Goal: Transaction & Acquisition: Purchase product/service

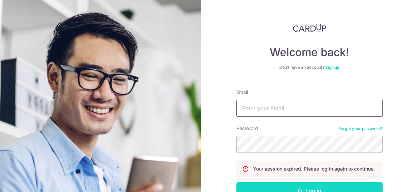
type input "pcheung1668@gmail.com"
click at [300, 188] on icon "submit" at bounding box center [299, 190] width 5 height 5
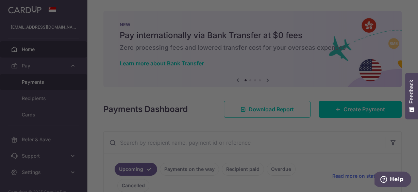
click at [40, 82] on div at bounding box center [211, 97] width 422 height 194
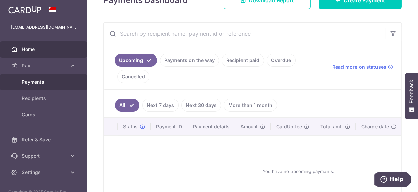
scroll to position [82, 0]
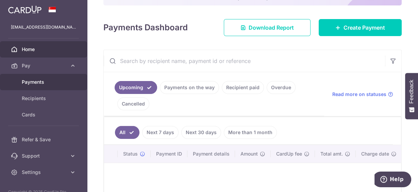
click at [25, 82] on span "Payments" at bounding box center [44, 82] width 45 height 7
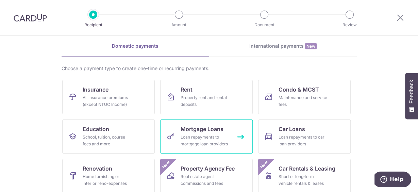
scroll to position [54, 0]
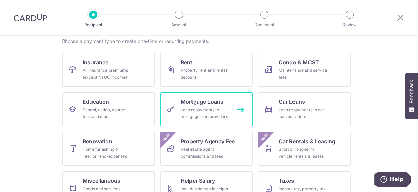
click at [204, 109] on div "Loan repayments to mortgage loan providers" at bounding box center [204, 113] width 49 height 14
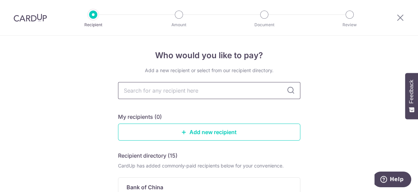
click at [178, 93] on input "text" at bounding box center [209, 90] width 182 height 17
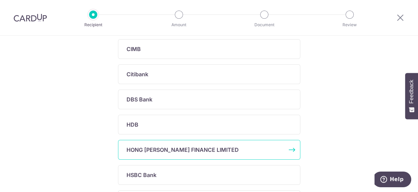
scroll to position [190, 0]
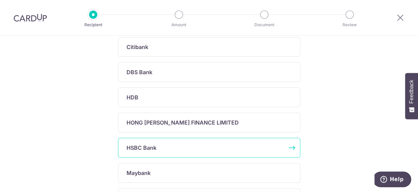
click at [146, 148] on p "HSBC Bank" at bounding box center [141, 147] width 30 height 8
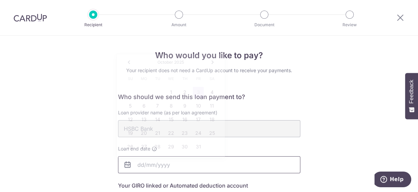
click at [151, 163] on input "text" at bounding box center [209, 164] width 182 height 17
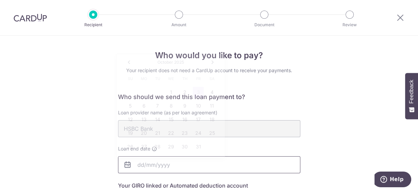
click at [160, 160] on input "text" at bounding box center [209, 164] width 182 height 17
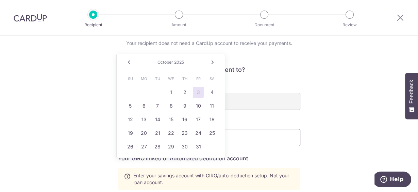
scroll to position [82, 0]
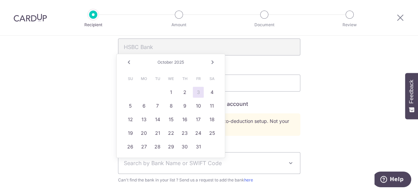
click at [323, 127] on div "Who would you like to pay? Your recipient does not need a CardUp account to rec…" at bounding box center [209, 155] width 418 height 402
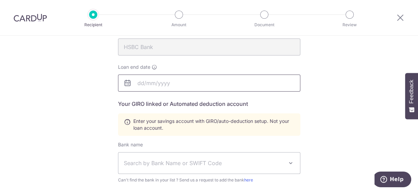
click at [142, 83] on body "Recipient Amount Document Review Who would you like to pay? Your recipient does…" at bounding box center [209, 96] width 418 height 192
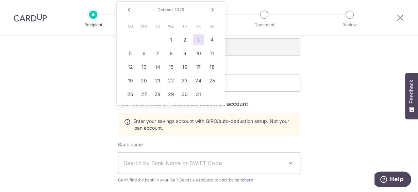
click at [213, 10] on link "Next" at bounding box center [212, 10] width 8 height 8
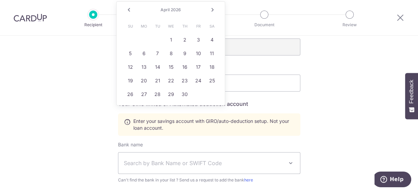
click at [213, 10] on link "Next" at bounding box center [212, 10] width 8 height 8
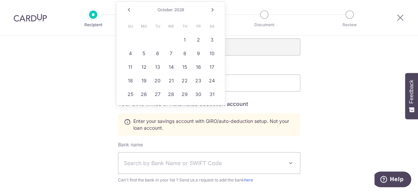
click at [213, 10] on link "Next" at bounding box center [212, 10] width 8 height 8
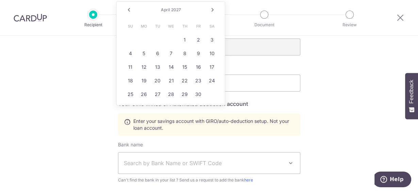
click at [213, 10] on link "Next" at bounding box center [212, 10] width 8 height 8
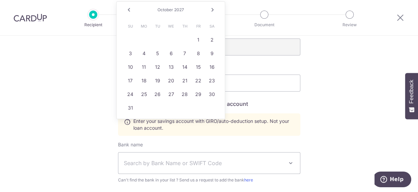
click at [213, 10] on link "Next" at bounding box center [212, 10] width 8 height 8
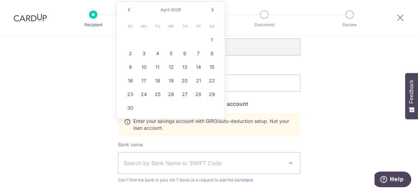
click at [213, 10] on link "Next" at bounding box center [212, 10] width 8 height 8
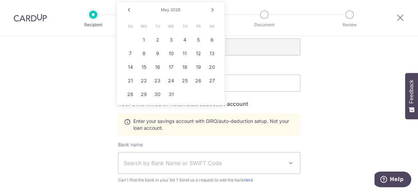
click at [213, 10] on link "Next" at bounding box center [212, 10] width 8 height 8
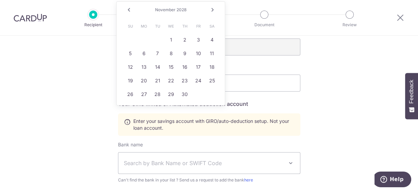
click at [213, 10] on link "Next" at bounding box center [212, 10] width 8 height 8
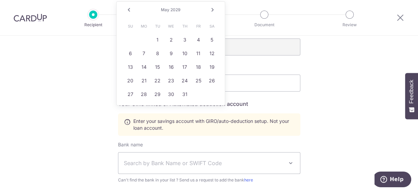
click at [213, 10] on link "Next" at bounding box center [212, 10] width 8 height 8
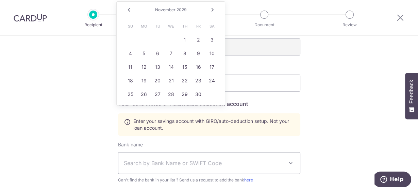
click at [213, 10] on link "Next" at bounding box center [212, 10] width 8 height 8
click at [130, 9] on link "Prev" at bounding box center [129, 10] width 8 height 8
click at [146, 107] on link "31" at bounding box center [143, 107] width 11 height 11
type input "12/31/2029"
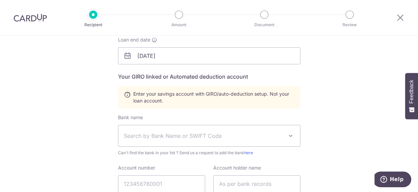
scroll to position [136, 0]
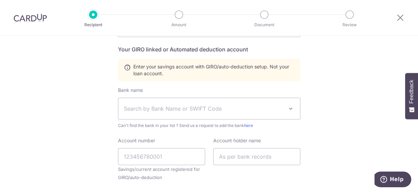
click at [161, 107] on span "Search by Bank Name or SWIFT Code" at bounding box center [204, 108] width 160 height 8
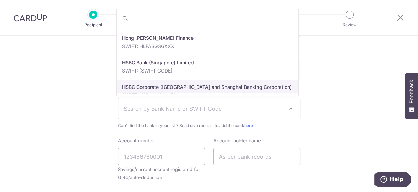
scroll to position [767, 0]
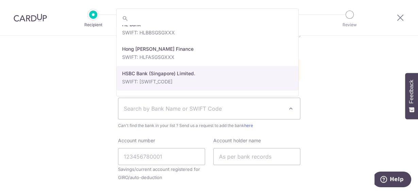
select select "23560"
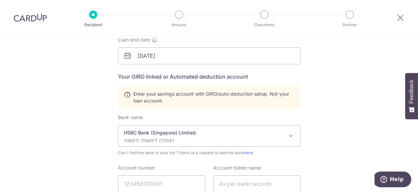
scroll to position [163, 0]
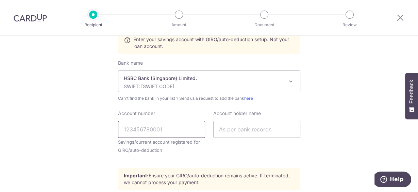
click at [153, 129] on input "Account number" at bounding box center [161, 129] width 87 height 17
click at [102, 131] on div "Who would you like to pay? Your recipient does not need a CardUp account to rec…" at bounding box center [209, 74] width 418 height 402
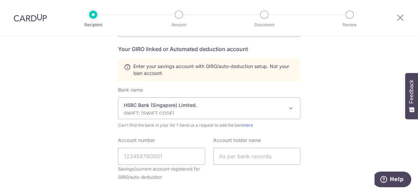
scroll to position [109, 0]
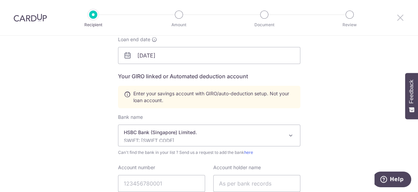
click at [400, 17] on icon at bounding box center [400, 17] width 8 height 8
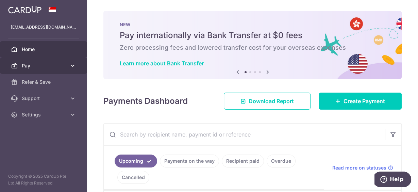
click at [27, 69] on span "Pay" at bounding box center [44, 65] width 45 height 7
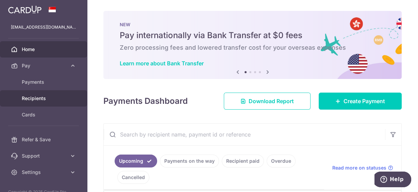
click at [35, 99] on span "Recipients" at bounding box center [44, 98] width 45 height 7
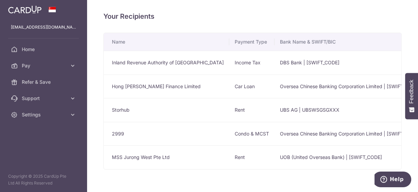
scroll to position [22, 0]
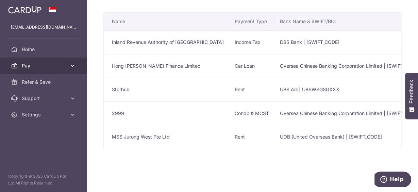
click at [37, 68] on span "Pay" at bounding box center [44, 65] width 45 height 7
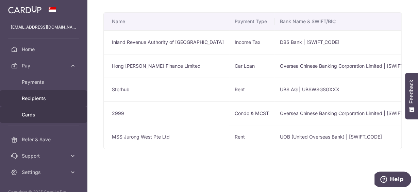
click at [31, 111] on span "Cards" at bounding box center [44, 114] width 45 height 7
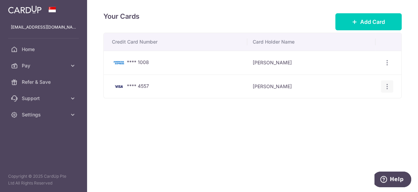
click at [388, 87] on icon "button" at bounding box center [386, 86] width 7 height 7
click at [403, 92] on div "Your Cards Add Card Credit Card Number Card Holder Name **** 1008 Peter Cheung …" at bounding box center [252, 96] width 331 height 192
click at [365, 19] on span "Add Card" at bounding box center [372, 22] width 25 height 8
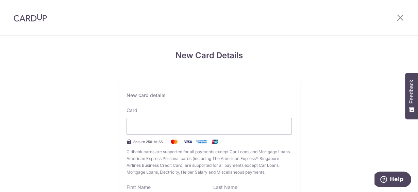
click at [299, 88] on div "New Card Details New card details Card Secure 256-bit SSL Citibank cards are su…" at bounding box center [209, 178] width 418 height 285
click at [27, 138] on div "New Card Details New card details Card Secure 256-bit SSL Citibank cards are su…" at bounding box center [209, 178] width 418 height 285
click at [400, 18] on icon at bounding box center [400, 17] width 8 height 8
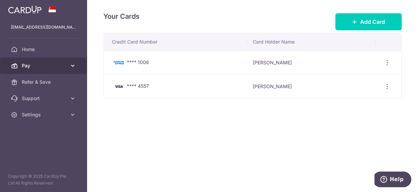
click at [27, 66] on span "Pay" at bounding box center [44, 65] width 45 height 7
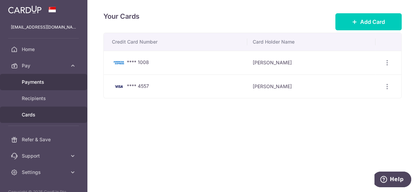
click at [34, 82] on span "Payments" at bounding box center [44, 82] width 45 height 7
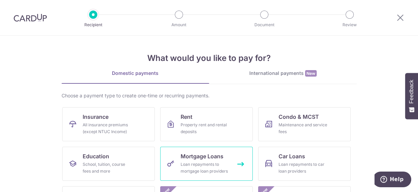
click at [197, 163] on div "Loan repayments to mortgage loan providers" at bounding box center [204, 168] width 49 height 14
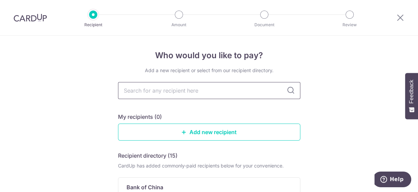
click at [161, 90] on input "text" at bounding box center [209, 90] width 182 height 17
click at [162, 91] on input "text" at bounding box center [209, 90] width 182 height 17
type input "hsbc"
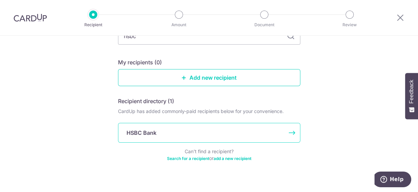
click at [161, 133] on div "HSBC Bank" at bounding box center [204, 132] width 157 height 8
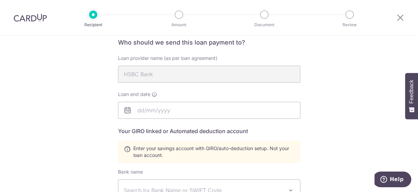
scroll to position [82, 0]
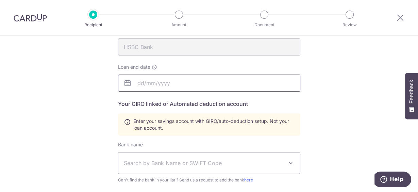
click at [145, 82] on body "Recipient Amount Document Review Who would you like to pay? Your recipient does…" at bounding box center [209, 96] width 418 height 192
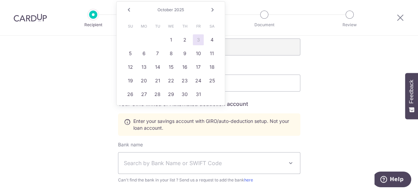
click at [182, 10] on span "2025" at bounding box center [179, 9] width 10 height 5
click at [214, 11] on link "Next" at bounding box center [212, 10] width 8 height 8
click at [214, 9] on link "Next" at bounding box center [212, 10] width 8 height 8
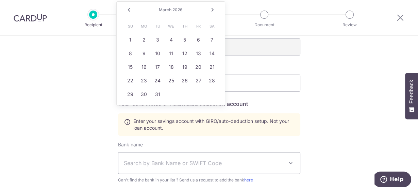
click at [214, 9] on link "Next" at bounding box center [212, 10] width 8 height 8
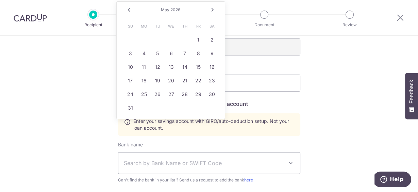
click at [214, 9] on link "Next" at bounding box center [212, 10] width 8 height 8
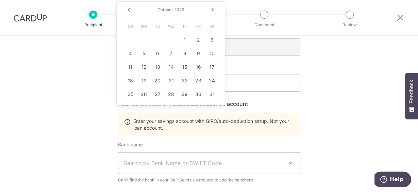
click at [214, 9] on link "Next" at bounding box center [212, 10] width 8 height 8
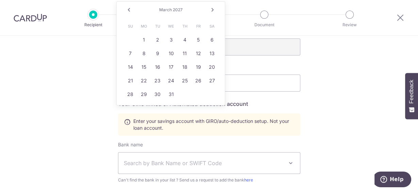
click at [214, 9] on link "Next" at bounding box center [212, 10] width 8 height 8
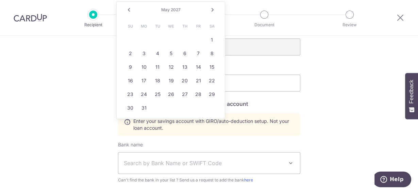
click at [214, 9] on link "Next" at bounding box center [212, 10] width 8 height 8
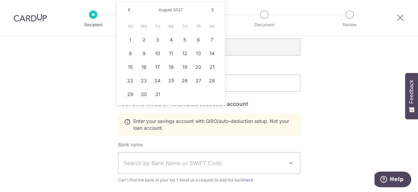
click at [214, 9] on link "Next" at bounding box center [212, 10] width 8 height 8
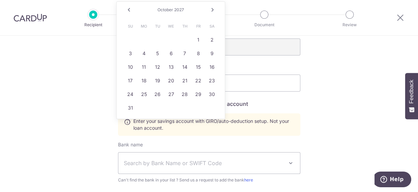
click at [214, 9] on link "Next" at bounding box center [212, 10] width 8 height 8
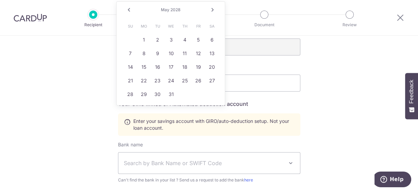
click at [214, 9] on link "Next" at bounding box center [212, 10] width 8 height 8
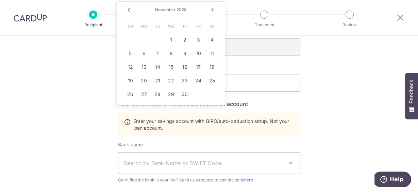
click at [214, 9] on link "Next" at bounding box center [212, 10] width 8 height 8
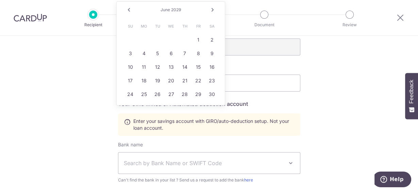
click at [214, 9] on link "Next" at bounding box center [212, 10] width 8 height 8
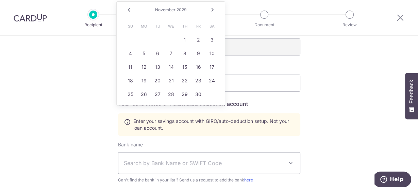
click at [214, 9] on link "Next" at bounding box center [212, 10] width 8 height 8
click at [145, 105] on link "31" at bounding box center [143, 107] width 11 height 11
type input "12/31/2029"
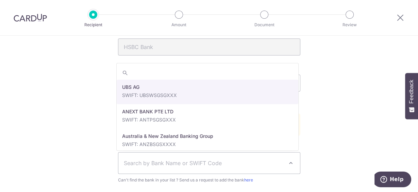
click at [133, 158] on span "Search by Bank Name or SWIFT Code" at bounding box center [208, 162] width 181 height 21
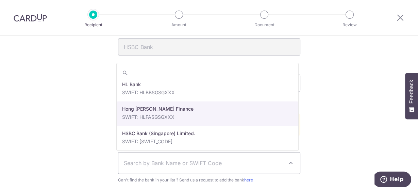
scroll to position [789, 0]
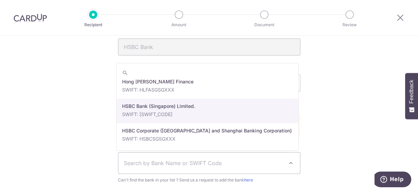
select select "23560"
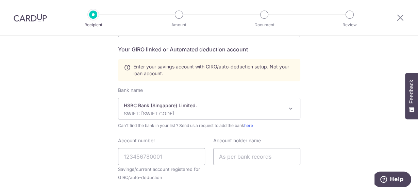
scroll to position [163, 0]
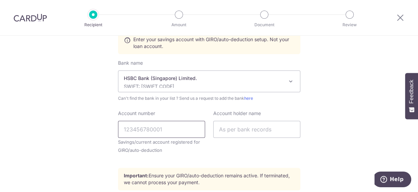
click at [132, 128] on input "Account number" at bounding box center [161, 129] width 87 height 17
click at [383, 73] on div "Who would you like to pay? Your recipient does not need a CardUp account to rec…" at bounding box center [209, 74] width 418 height 402
click at [146, 134] on input "Account number" at bounding box center [161, 129] width 87 height 17
paste input "149-046450-492"
click at [157, 128] on input "149-046450-492" at bounding box center [161, 129] width 87 height 17
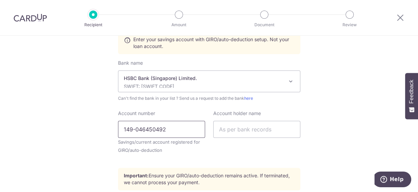
click at [132, 128] on input "149-046450492" at bounding box center [161, 129] width 87 height 17
type input "149046450492"
drag, startPoint x: 225, startPoint y: 129, endPoint x: 227, endPoint y: 125, distance: 5.3
click at [225, 129] on input "text" at bounding box center [256, 129] width 87 height 17
click at [232, 131] on input "text" at bounding box center [256, 129] width 87 height 17
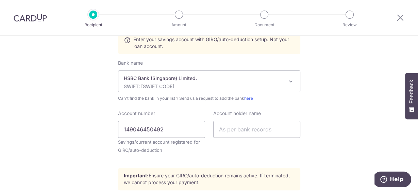
drag, startPoint x: 393, startPoint y: 36, endPoint x: 385, endPoint y: 40, distance: 8.2
click at [393, 36] on div "Who would you like to pay? Your recipient does not need a CardUp account to rec…" at bounding box center [209, 74] width 418 height 402
click at [237, 130] on input "text" at bounding box center [256, 129] width 87 height 17
click at [241, 129] on input "CHEUNG PETER CHING FOR" at bounding box center [256, 129] width 87 height 17
type input "CHEUNG Peter Ching For"
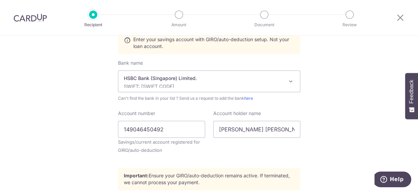
click at [344, 133] on div "Who would you like to pay? Your recipient does not need a CardUp account to rec…" at bounding box center [209, 74] width 418 height 402
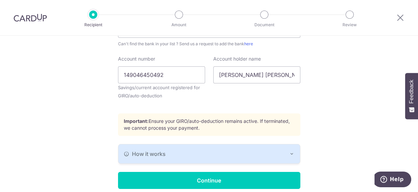
scroll to position [245, 0]
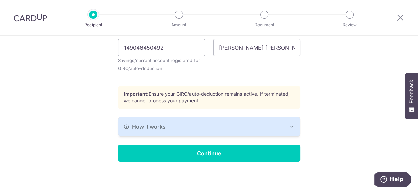
click at [253, 125] on div "How it works" at bounding box center [209, 126] width 171 height 8
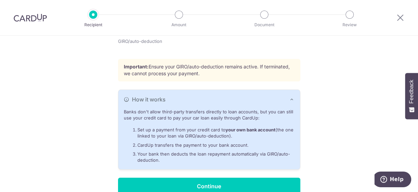
scroll to position [299, 0]
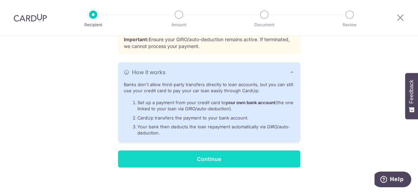
click at [192, 157] on input "Continue" at bounding box center [209, 158] width 182 height 17
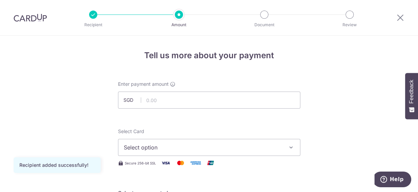
click at [159, 144] on span "Select option" at bounding box center [203, 147] width 158 height 8
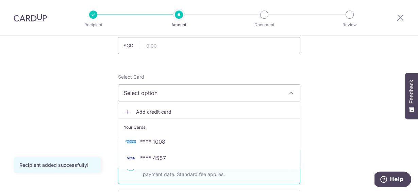
scroll to position [82, 0]
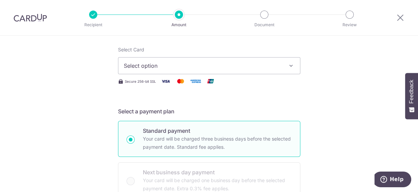
click at [224, 68] on span "Select option" at bounding box center [203, 66] width 158 height 8
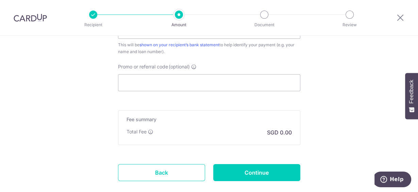
scroll to position [381, 0]
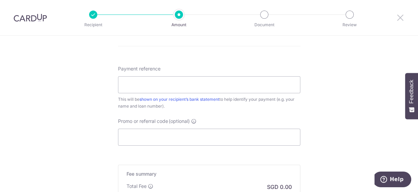
click at [397, 18] on icon at bounding box center [400, 17] width 8 height 8
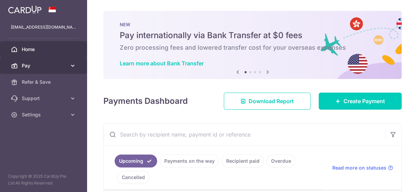
click at [33, 64] on span "Pay" at bounding box center [44, 65] width 45 height 7
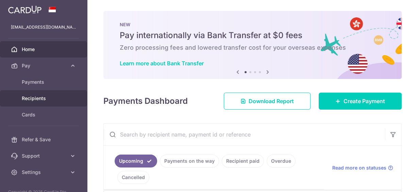
click at [30, 100] on span "Recipients" at bounding box center [44, 98] width 45 height 7
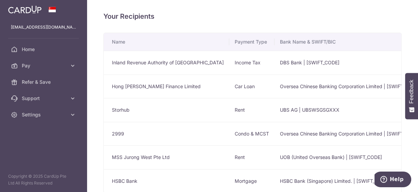
scroll to position [27, 0]
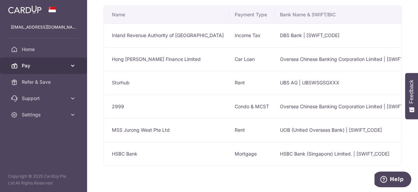
click at [24, 71] on link "Pay" at bounding box center [43, 65] width 87 height 16
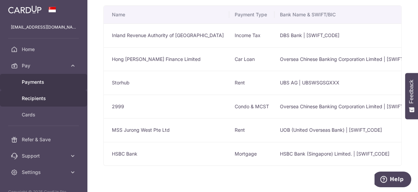
click at [33, 83] on span "Payments" at bounding box center [44, 82] width 45 height 7
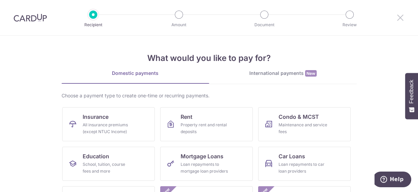
click at [403, 15] on icon at bounding box center [400, 17] width 8 height 8
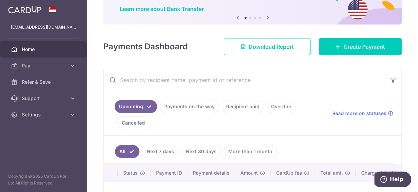
scroll to position [82, 0]
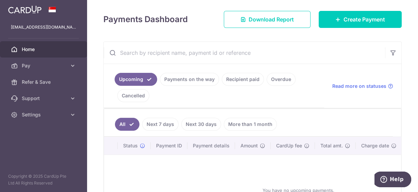
click at [246, 80] on link "Recipient paid" at bounding box center [243, 79] width 42 height 13
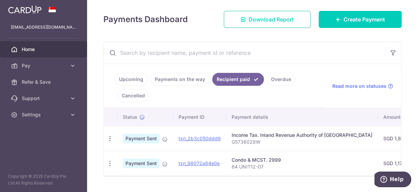
click at [269, 18] on span "Download Report" at bounding box center [270, 19] width 45 height 8
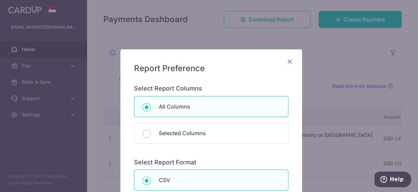
scroll to position [54, 0]
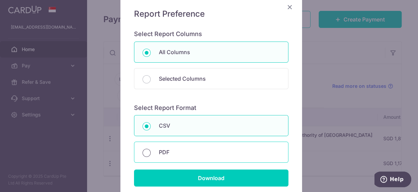
click at [144, 153] on input "PDF" at bounding box center [146, 153] width 8 height 8
radio input "true"
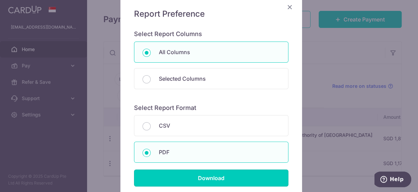
click at [196, 174] on input "Download" at bounding box center [211, 177] width 154 height 17
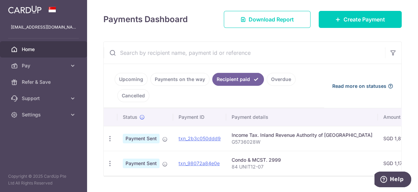
click at [367, 84] on span "Read more on statuses" at bounding box center [359, 86] width 54 height 7
